Goal: Information Seeking & Learning: Check status

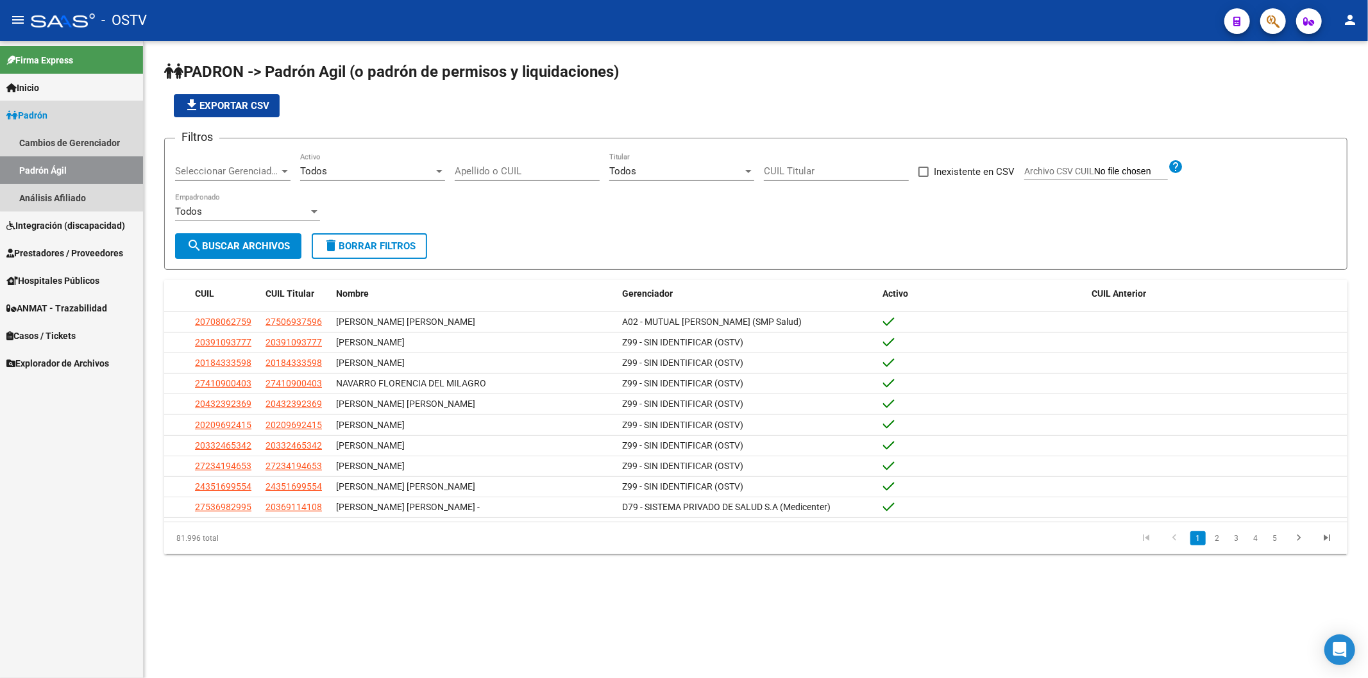
click at [108, 110] on link "Padrón" at bounding box center [71, 115] width 143 height 28
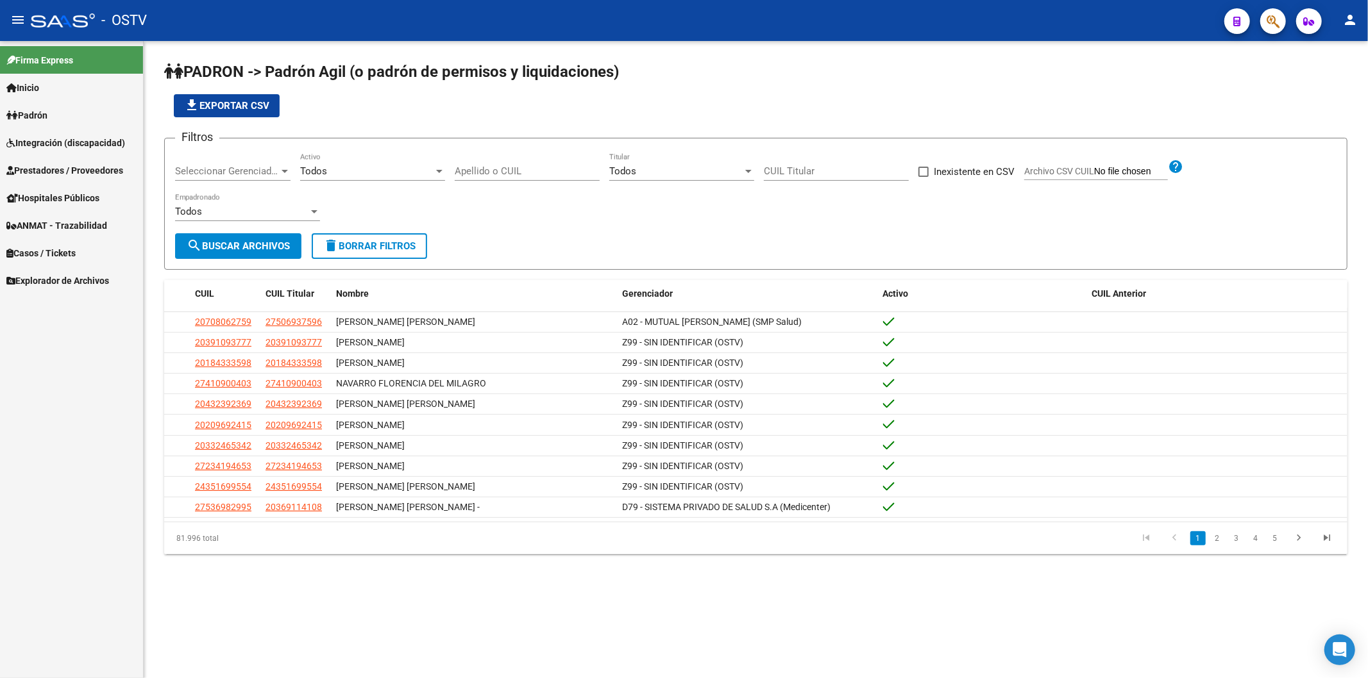
click at [219, 160] on div "Seleccionar Gerenciador Seleccionar Gerenciador" at bounding box center [232, 167] width 115 height 28
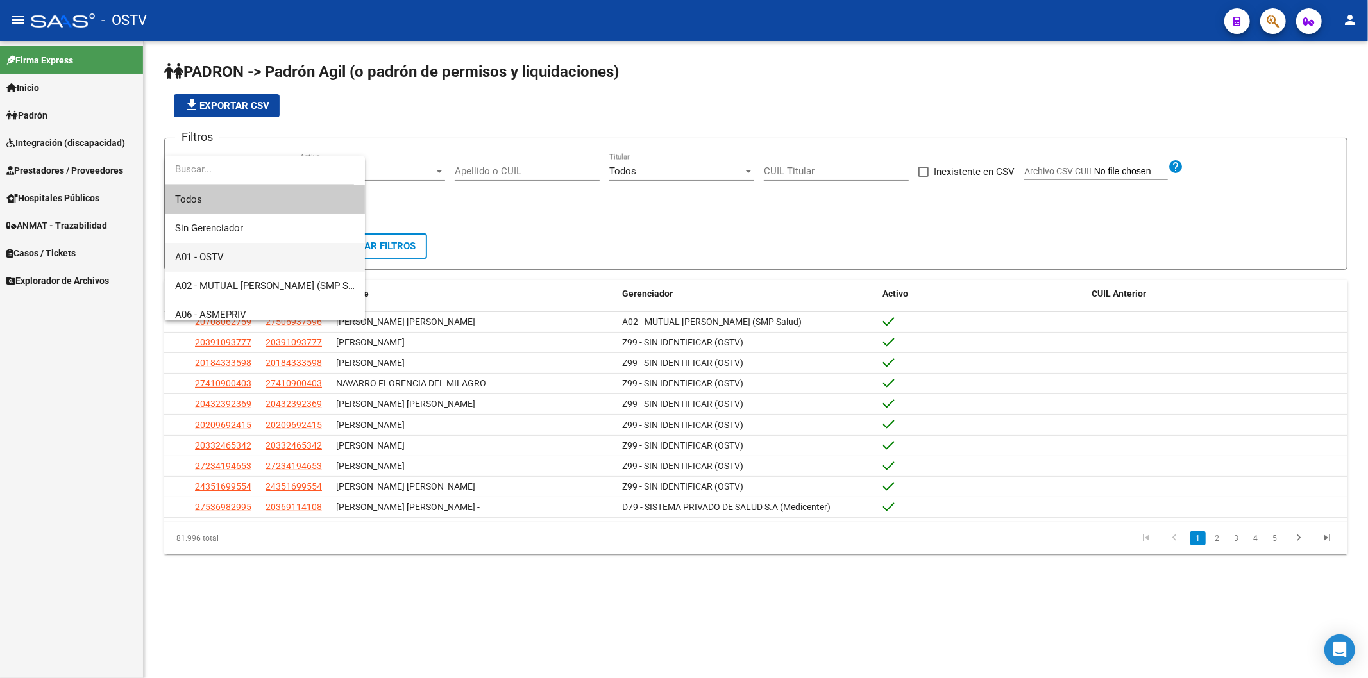
click at [250, 257] on span "A01 - OSTV" at bounding box center [265, 257] width 180 height 29
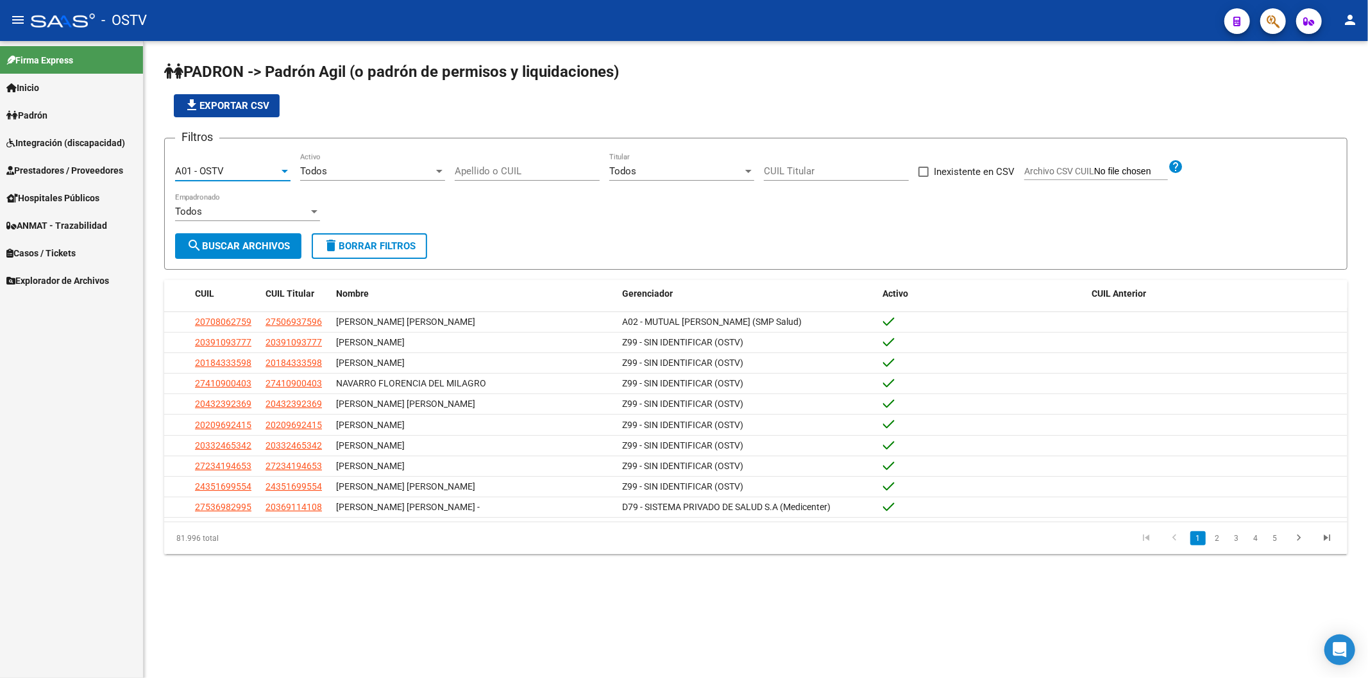
click at [332, 169] on div "Todos" at bounding box center [366, 171] width 133 height 12
click at [337, 206] on span "Si" at bounding box center [372, 199] width 145 height 29
click at [285, 242] on span "search Buscar Archivos" at bounding box center [238, 246] width 103 height 12
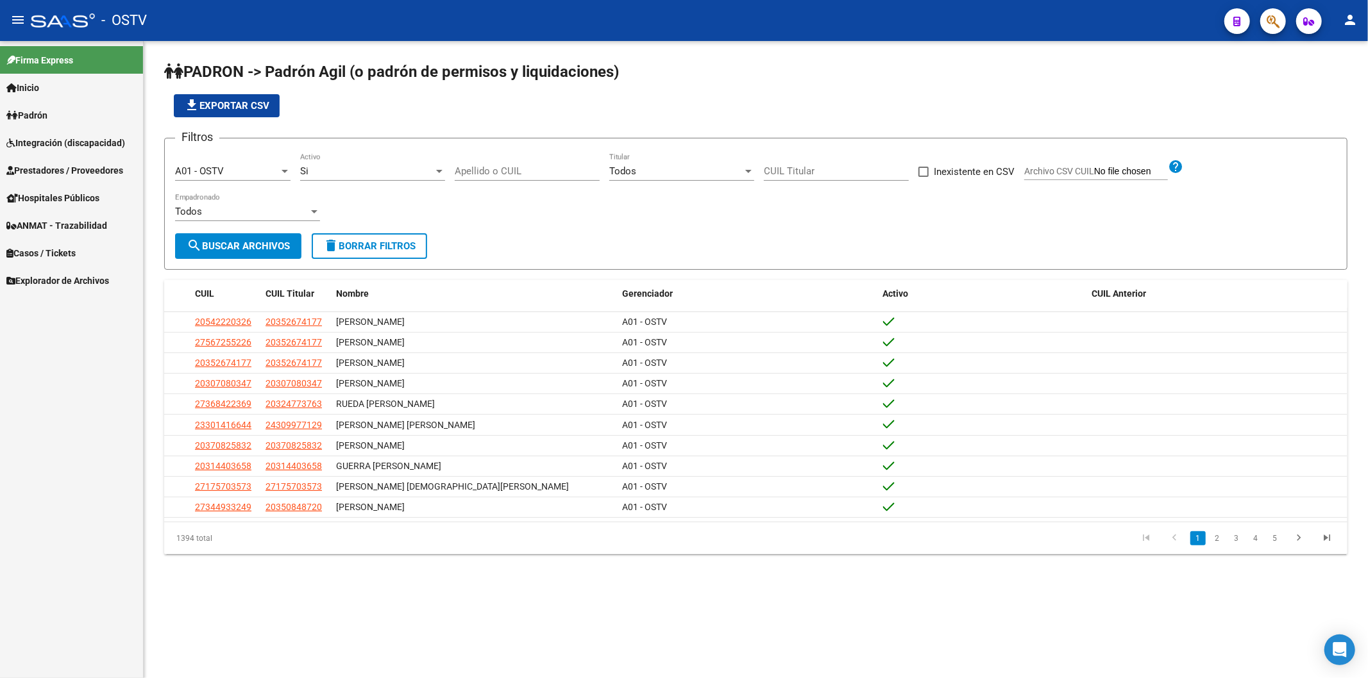
click at [431, 135] on app-list-header "PADRON -> Padrón Agil ([PERSON_NAME] de permisos y liquidaciones) file_download…" at bounding box center [755, 166] width 1183 height 208
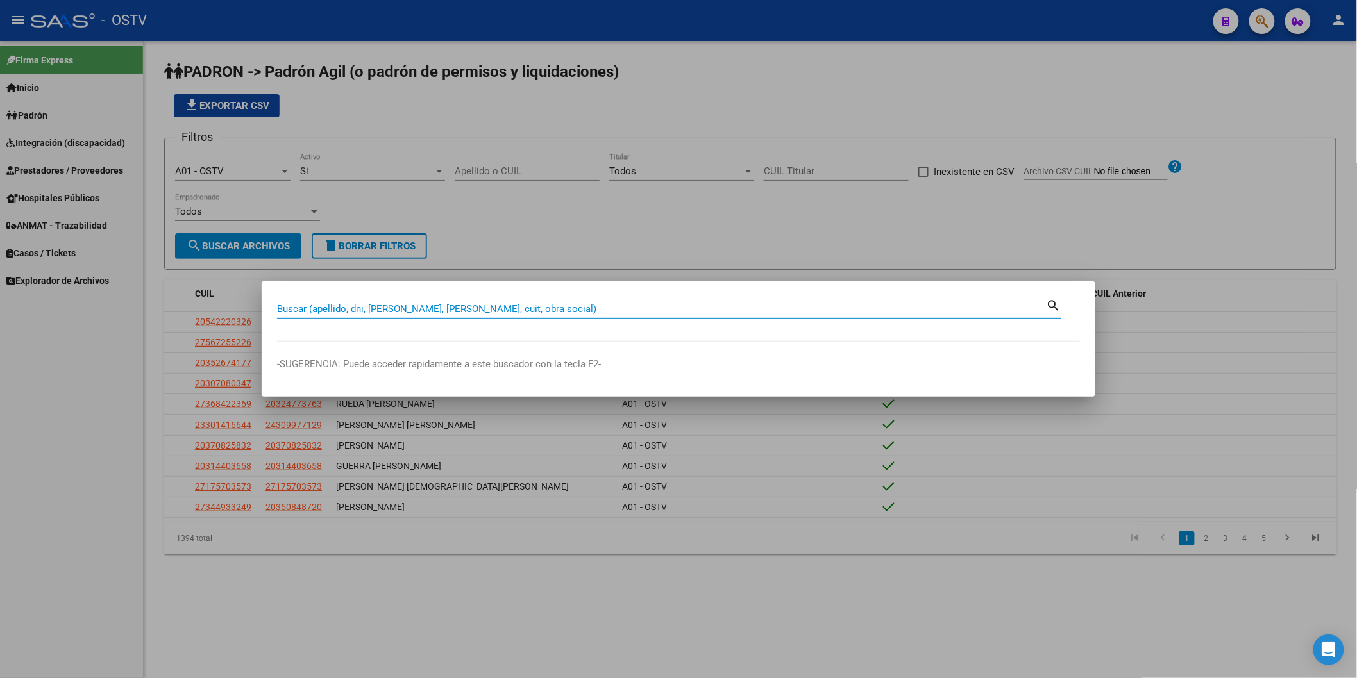
paste input "37890705"
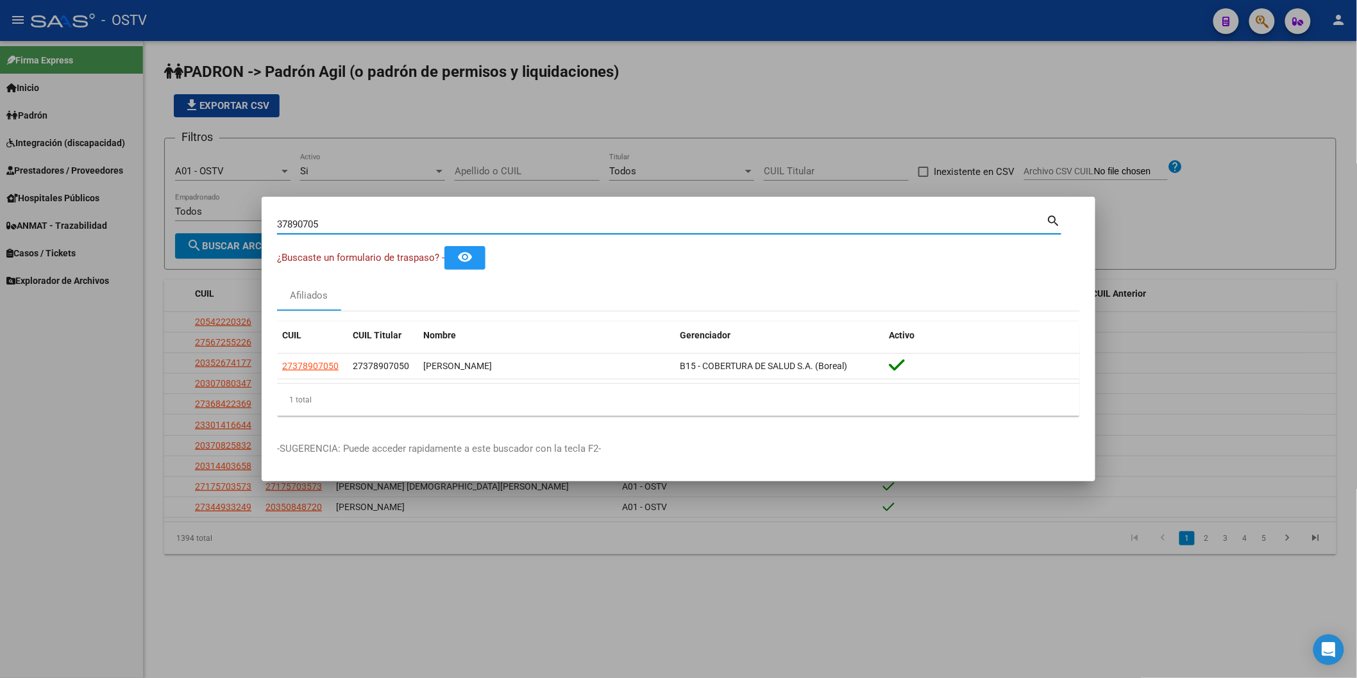
drag, startPoint x: 329, startPoint y: 226, endPoint x: 246, endPoint y: 219, distance: 83.7
click at [248, 222] on div "37890705 Buscar (apellido, dni, cuil, nro traspaso, cuit, obra social) search ¿…" at bounding box center [678, 339] width 1357 height 678
drag, startPoint x: 335, startPoint y: 221, endPoint x: 233, endPoint y: 206, distance: 103.1
click at [233, 206] on div "31349760 Buscar (apellido, dni, cuil, nro traspaso, cuit, obra social) search ¿…" at bounding box center [678, 339] width 1357 height 678
paste input "17524535"
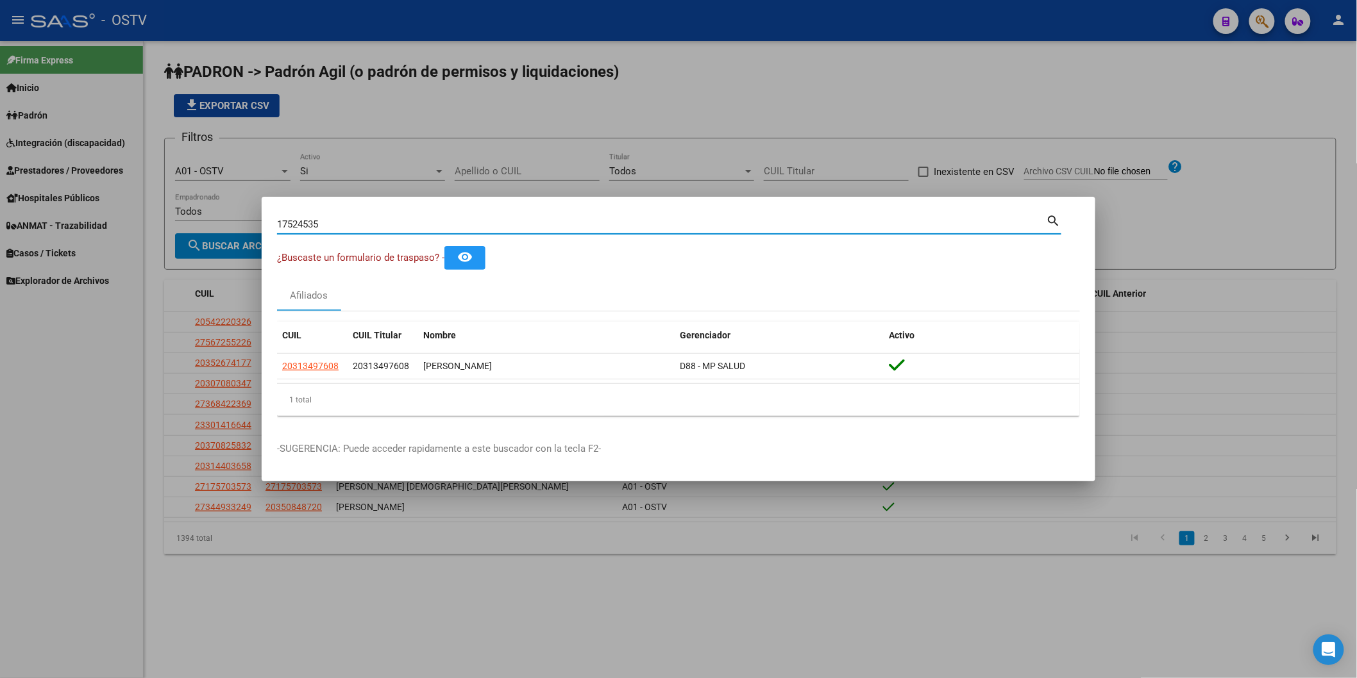
type input "17524535"
